Goal: Information Seeking & Learning: Learn about a topic

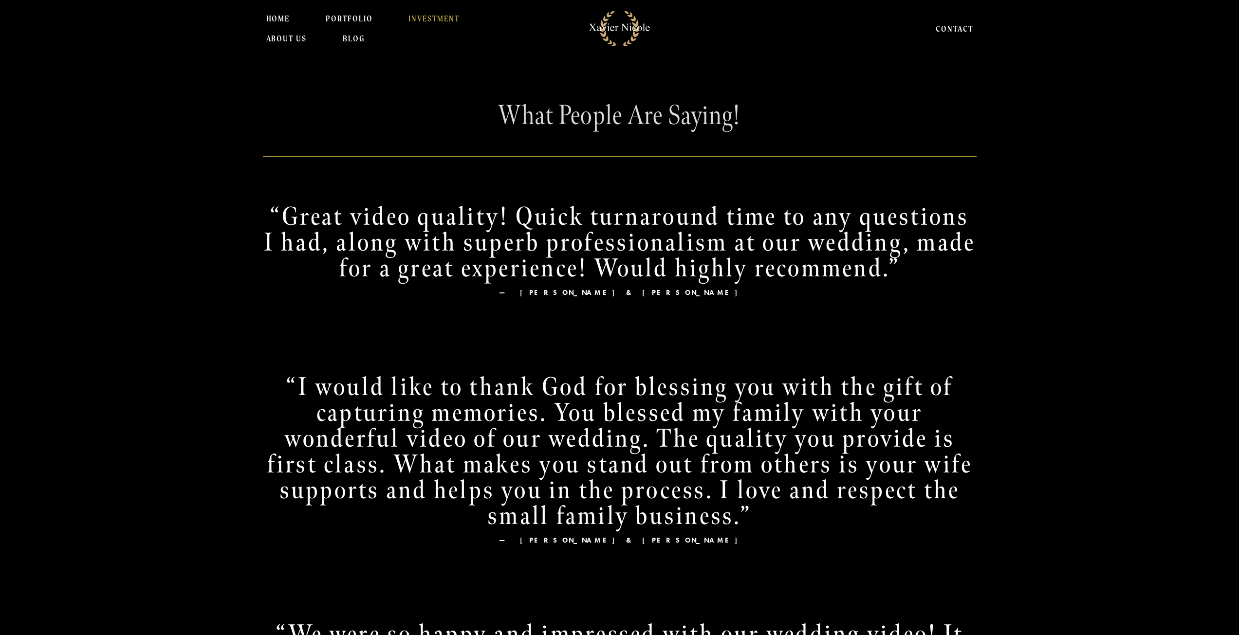
click at [418, 17] on link "INVESTMENT" at bounding box center [433, 18] width 51 height 19
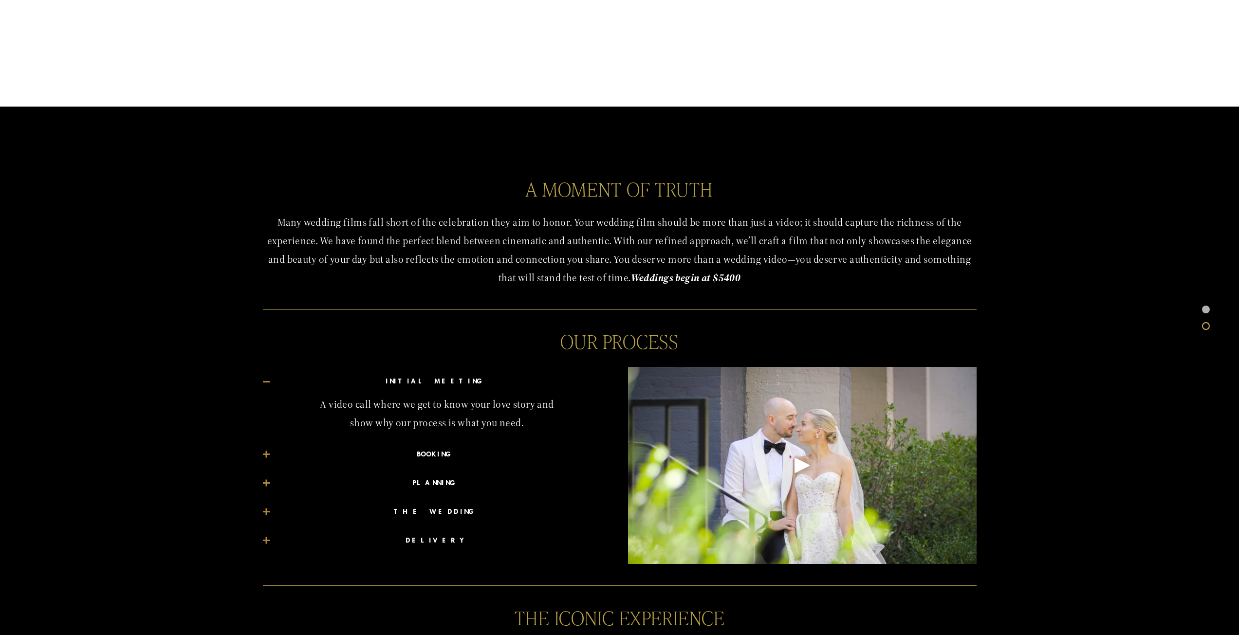
scroll to position [418, 0]
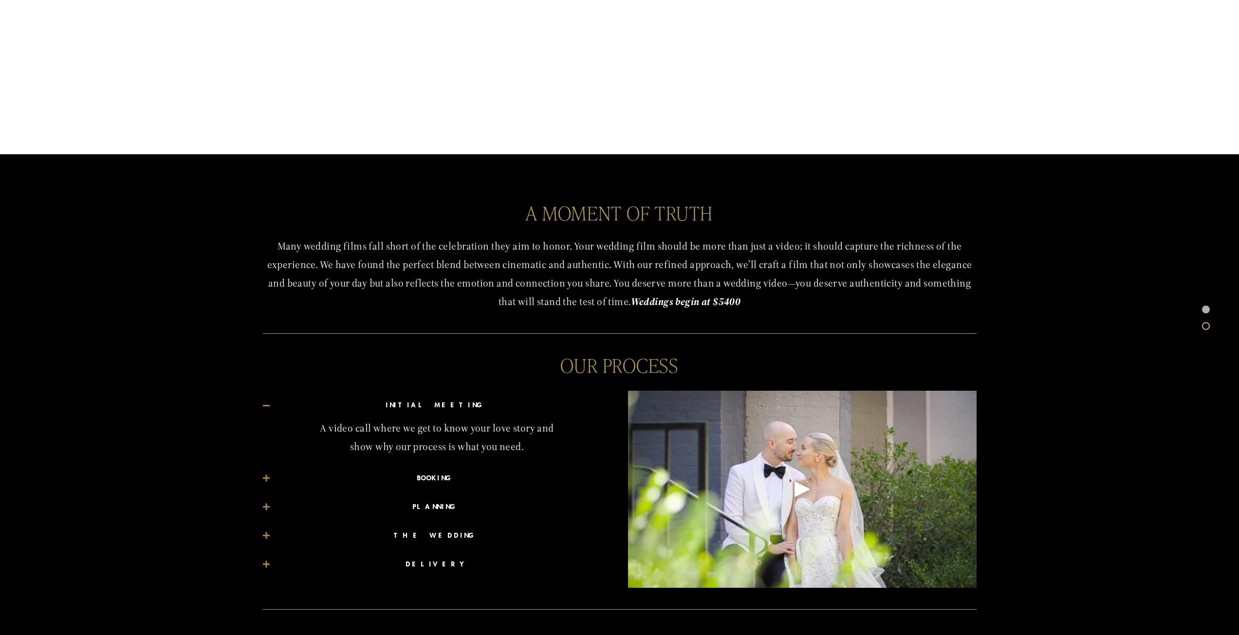
click at [802, 486] on div "Play" at bounding box center [801, 488] width 23 height 23
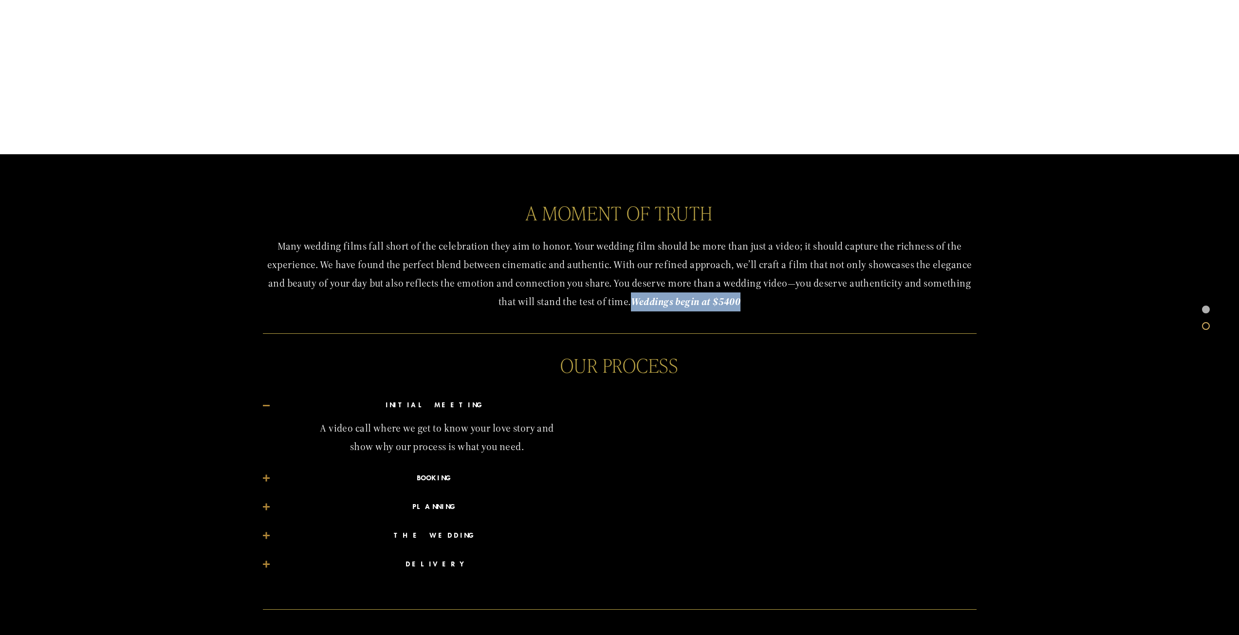
drag, startPoint x: 635, startPoint y: 302, endPoint x: 759, endPoint y: 296, distance: 124.2
click at [759, 296] on p "Many wedding films fall short of the celebration they aim to honor. Your weddin…" at bounding box center [620, 275] width 714 height 74
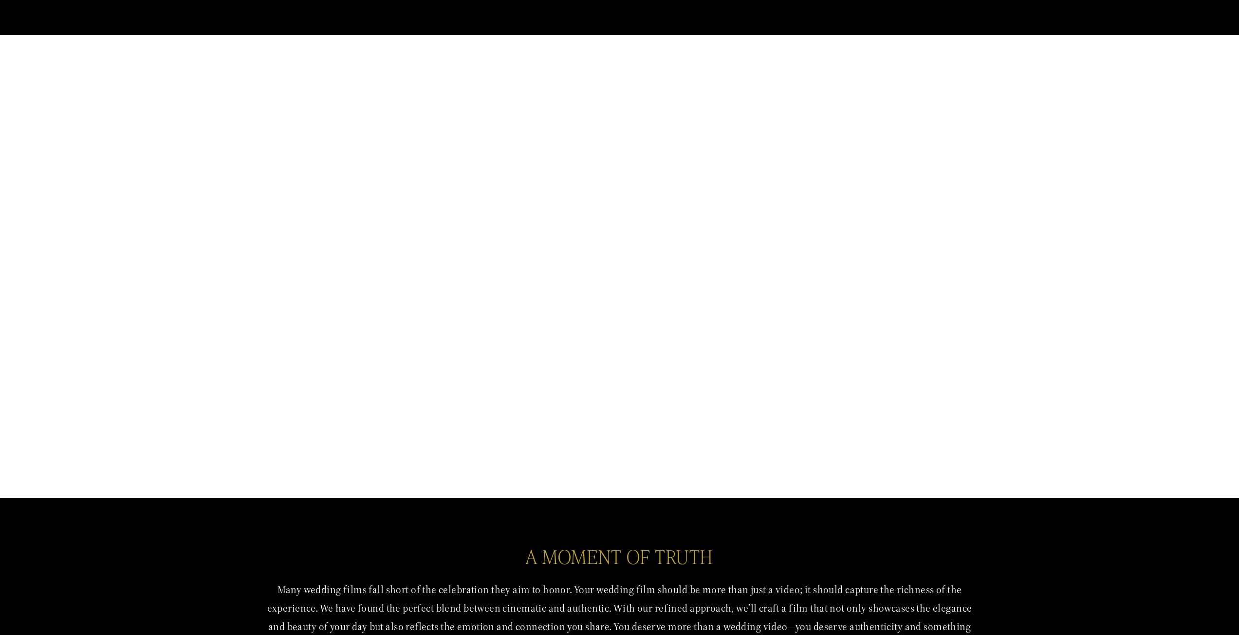
scroll to position [0, 0]
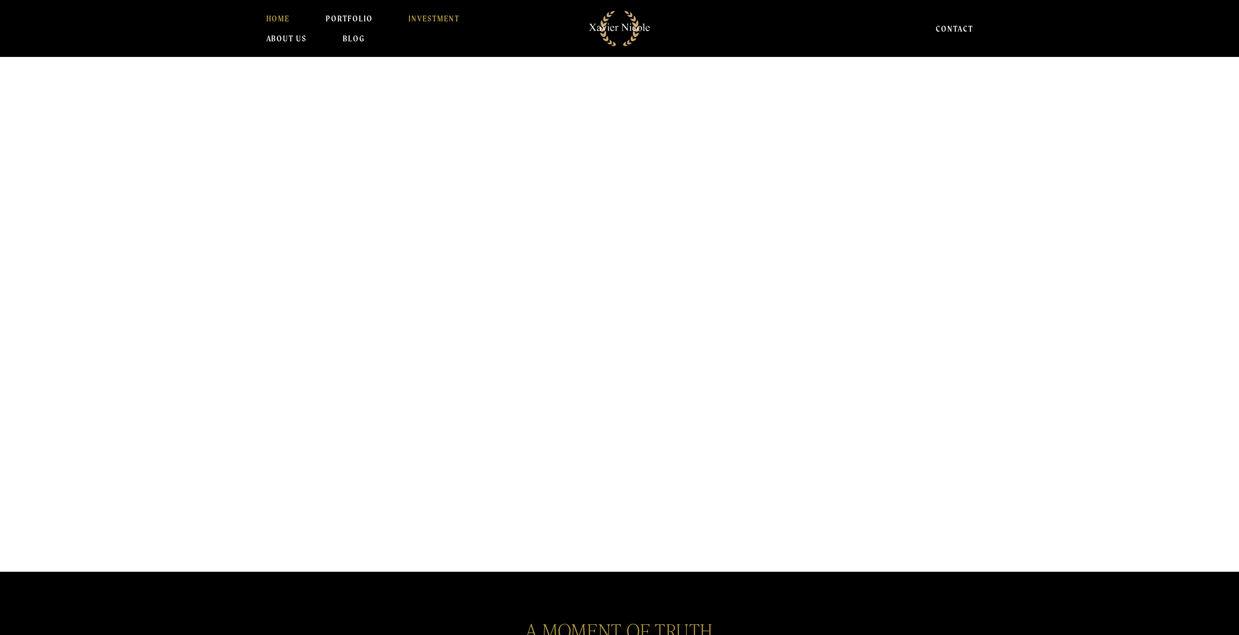
click at [282, 17] on link "HOME" at bounding box center [278, 18] width 24 height 19
